Goal: Information Seeking & Learning: Learn about a topic

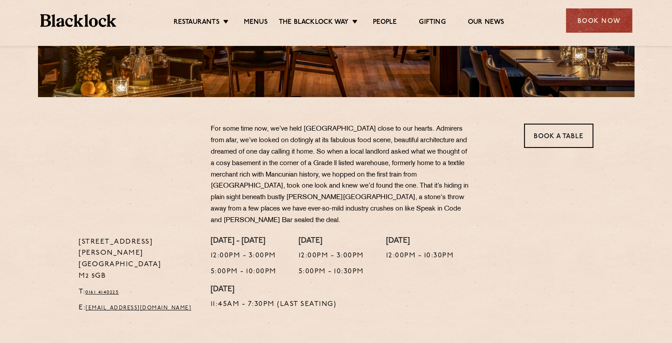
scroll to position [221, 0]
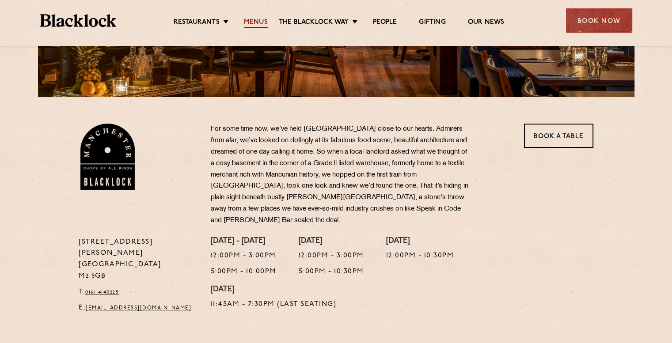
click at [256, 22] on link "Menus" at bounding box center [256, 23] width 24 height 10
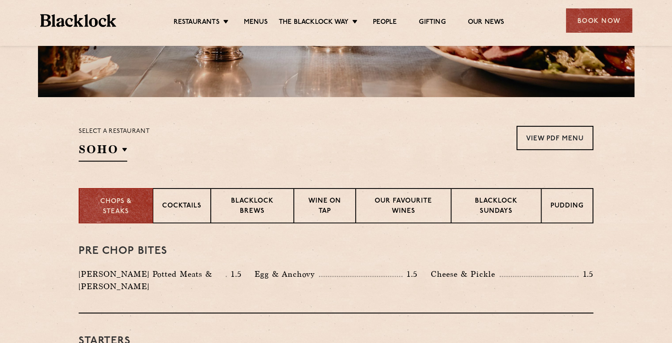
scroll to position [309, 0]
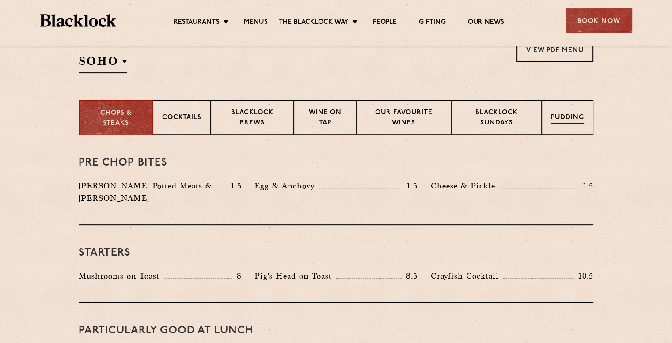
click at [551, 126] on div "Pudding" at bounding box center [567, 117] width 52 height 35
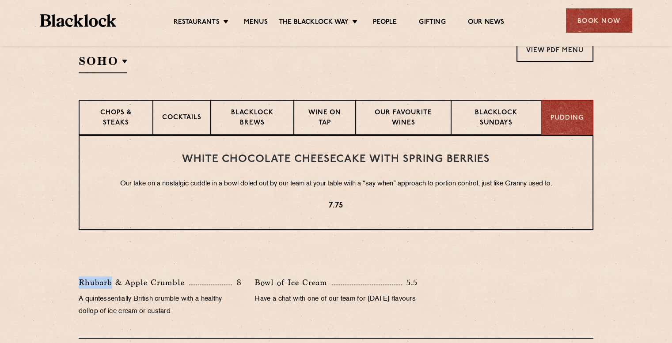
drag, startPoint x: 78, startPoint y: 280, endPoint x: 111, endPoint y: 288, distance: 34.6
click at [111, 288] on p "Rhubarb & Apple Crumble" at bounding box center [134, 282] width 110 height 12
click at [113, 281] on p "Rhubarb & Apple Crumble" at bounding box center [134, 282] width 110 height 12
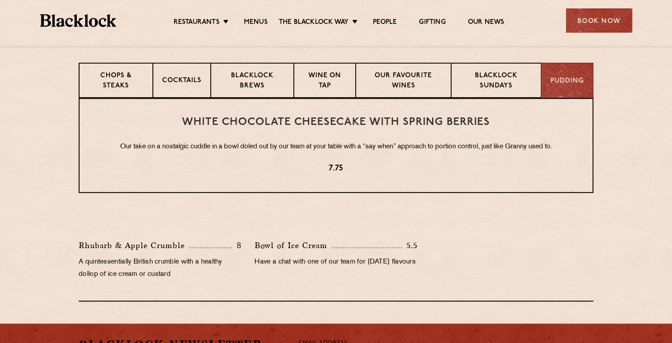
scroll to position [353, 0]
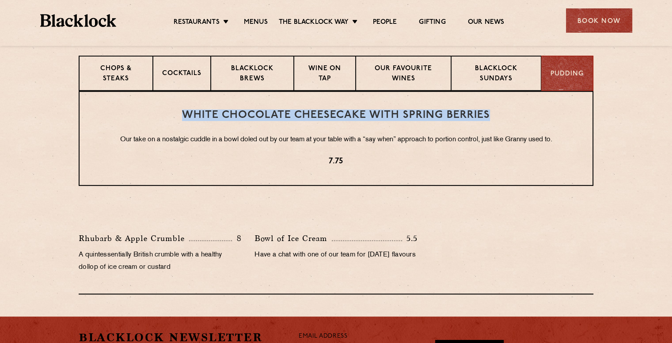
drag, startPoint x: 178, startPoint y: 117, endPoint x: 535, endPoint y: 121, distance: 356.4
click at [531, 119] on h3 "White Chocolate Cheesecake with Spring Berries" at bounding box center [335, 115] width 477 height 11
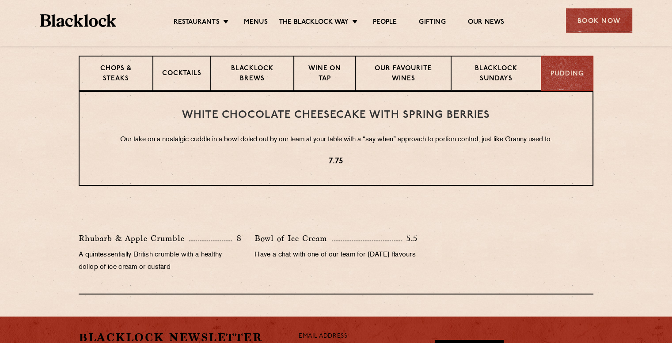
click at [535, 121] on div "White Chocolate Cheesecake with Spring Berries Our take on a nostalgic cuddle i…" at bounding box center [336, 138] width 514 height 95
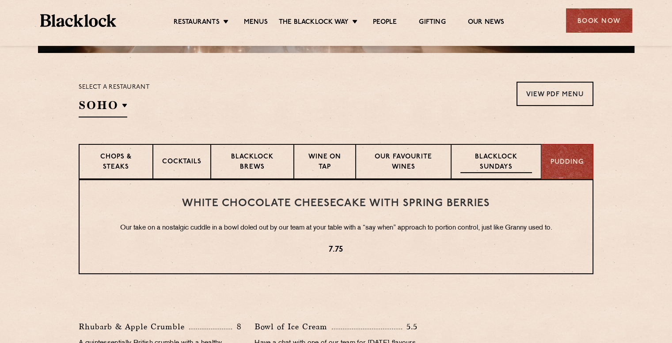
click at [480, 163] on p "Blacklock Sundays" at bounding box center [496, 162] width 72 height 21
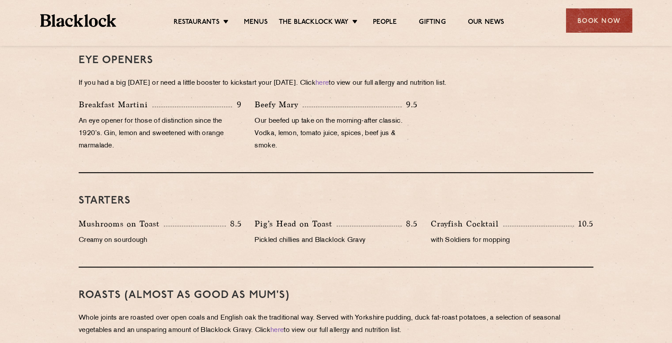
scroll to position [397, 0]
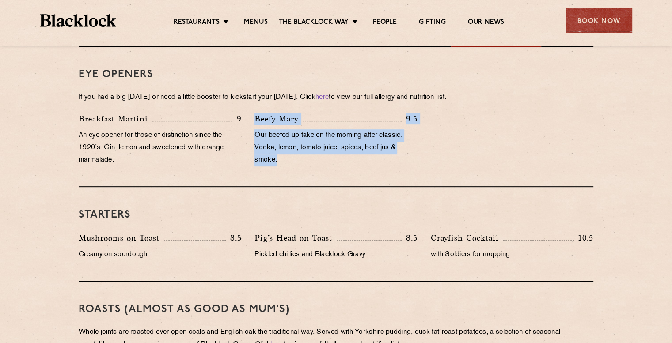
drag, startPoint x: 255, startPoint y: 121, endPoint x: 353, endPoint y: 161, distance: 105.8
click at [353, 161] on div "Beefy [PERSON_NAME] 9.5 Our beefed up take on the morning-after classic. Vodka,…" at bounding box center [336, 142] width 176 height 58
click at [353, 161] on p "Our beefed up take on the morning-after classic. Vodka, lemon, tomato juice, sp…" at bounding box center [335, 147] width 163 height 37
drag, startPoint x: 255, startPoint y: 117, endPoint x: 280, endPoint y: 159, distance: 48.7
click at [280, 159] on div "Beefy [PERSON_NAME] 9.5 Our beefed up take on the morning-after classic. Vodka,…" at bounding box center [336, 142] width 176 height 58
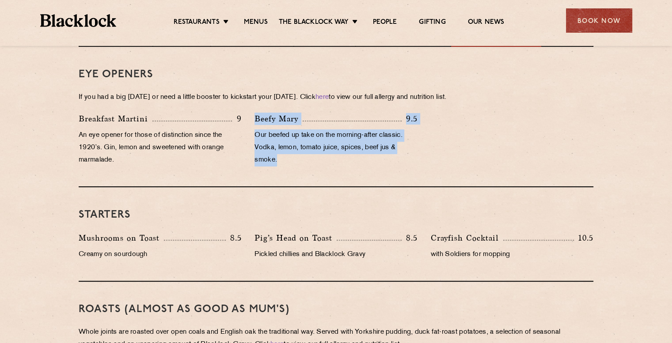
click at [280, 159] on p "Our beefed up take on the morning-after classic. Vodka, lemon, tomato juice, sp…" at bounding box center [335, 147] width 163 height 37
drag, startPoint x: 280, startPoint y: 159, endPoint x: 252, endPoint y: 129, distance: 41.6
click at [252, 129] on div "Beefy [PERSON_NAME] 9.5 Our beefed up take on the morning-after classic. Vodka,…" at bounding box center [336, 142] width 176 height 58
click at [277, 160] on p "Our beefed up take on the morning-after classic. Vodka, lemon, tomato juice, sp…" at bounding box center [335, 147] width 163 height 37
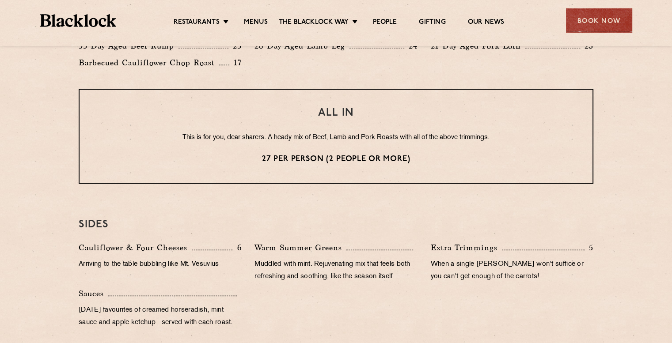
scroll to position [730, 0]
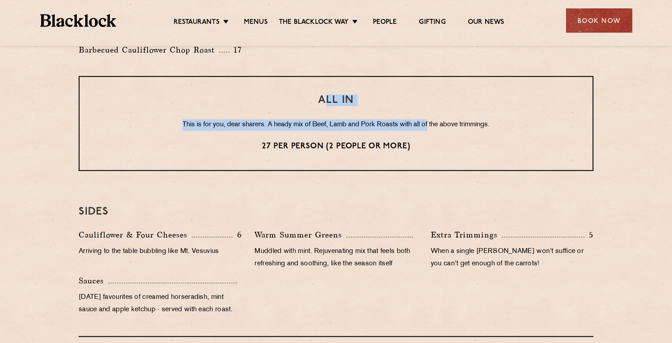
drag, startPoint x: 323, startPoint y: 91, endPoint x: 429, endPoint y: 108, distance: 106.9
click at [429, 108] on div "ALL IN This is for you, dear sharers. A heady mix of Beef, Lamb and Pork Roasts…" at bounding box center [336, 123] width 514 height 95
click at [361, 99] on h3 "ALL IN" at bounding box center [335, 100] width 477 height 11
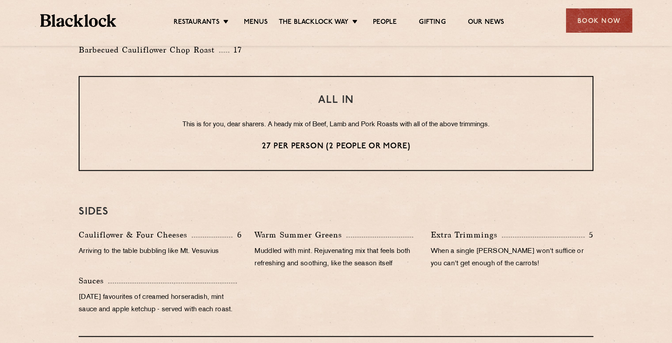
click at [314, 95] on h3 "ALL IN" at bounding box center [335, 100] width 477 height 11
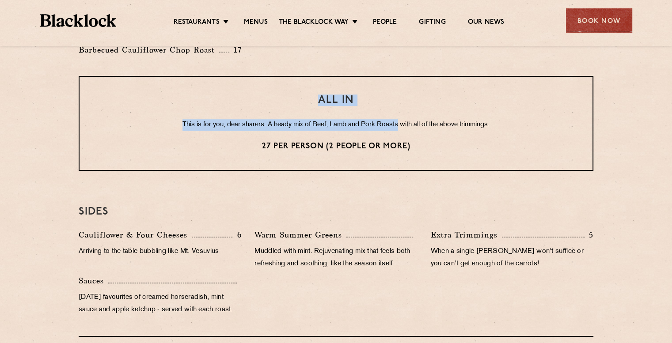
drag, startPoint x: 315, startPoint y: 99, endPoint x: 397, endPoint y: 108, distance: 82.2
click at [398, 108] on div "ALL IN This is for you, dear sharers. A heady mix of Beef, Lamb and Pork Roasts…" at bounding box center [336, 123] width 514 height 95
click at [391, 106] on div "ALL IN This is for you, dear sharers. A heady mix of Beef, Lamb and Pork Roasts…" at bounding box center [336, 123] width 514 height 95
click at [342, 101] on h3 "ALL IN" at bounding box center [335, 100] width 477 height 11
drag, startPoint x: 315, startPoint y: 99, endPoint x: 358, endPoint y: 99, distance: 43.3
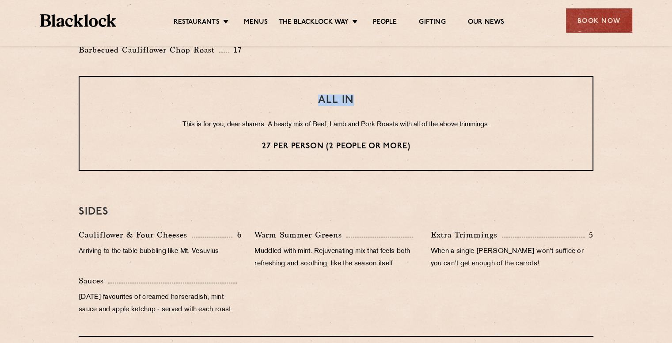
click at [358, 99] on h3 "ALL IN" at bounding box center [335, 100] width 477 height 11
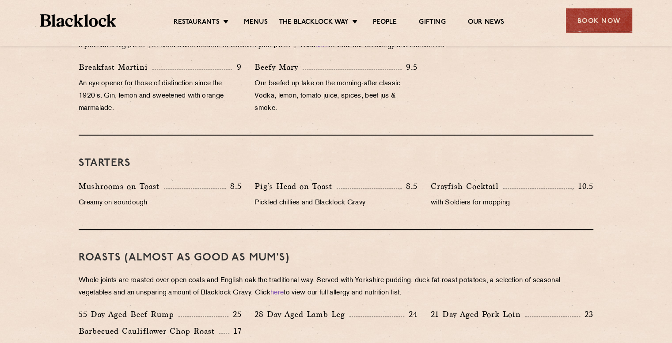
scroll to position [421, 0]
